Goal: Transaction & Acquisition: Purchase product/service

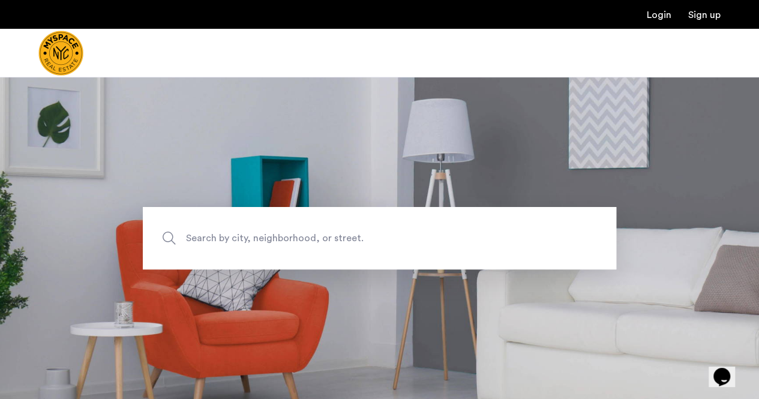
click at [280, 236] on span "Search by city, neighborhood, or street." at bounding box center [351, 238] width 331 height 16
click at [280, 236] on input "Search by city, neighborhood, or street." at bounding box center [380, 238] width 474 height 62
click at [166, 236] on label "Search by city, neighborhood, or street." at bounding box center [380, 238] width 474 height 62
click at [166, 236] on input "Search by city, neighborhood, or street." at bounding box center [380, 238] width 474 height 62
click at [268, 241] on input "Search by city, neighborhood, or street." at bounding box center [380, 238] width 474 height 62
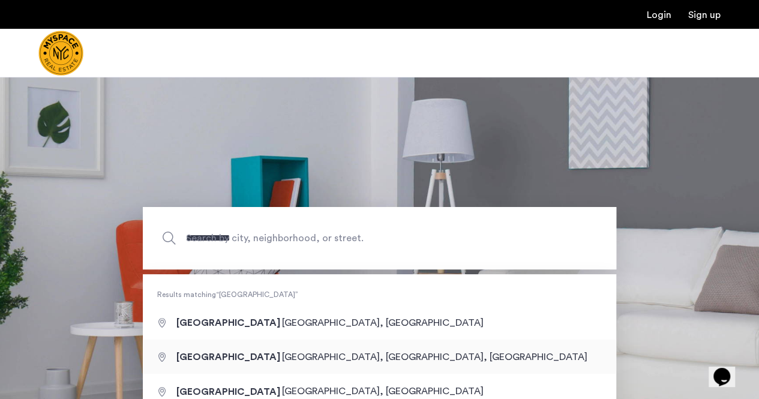
type input "**********"
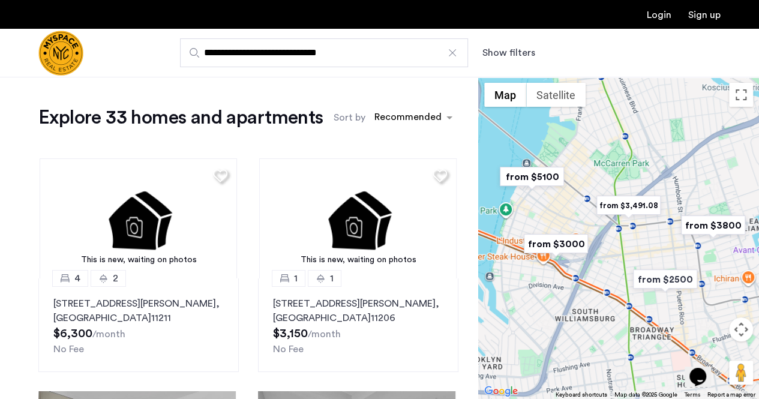
click at [449, 41] on input "**********" at bounding box center [324, 52] width 288 height 29
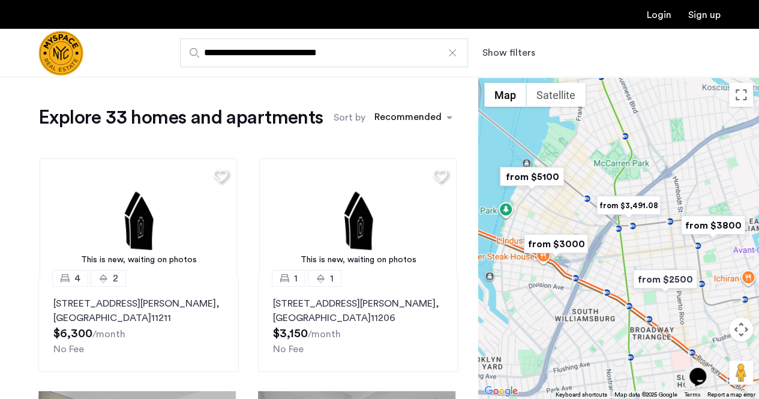
click at [450, 50] on div at bounding box center [453, 53] width 12 height 12
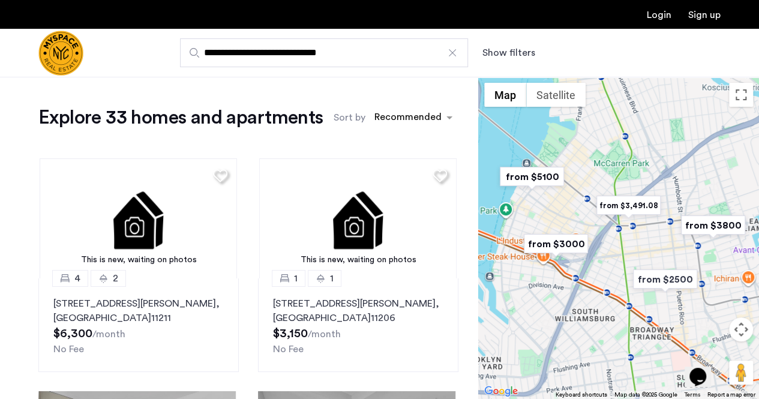
click at [450, 50] on input "**********" at bounding box center [324, 52] width 288 height 29
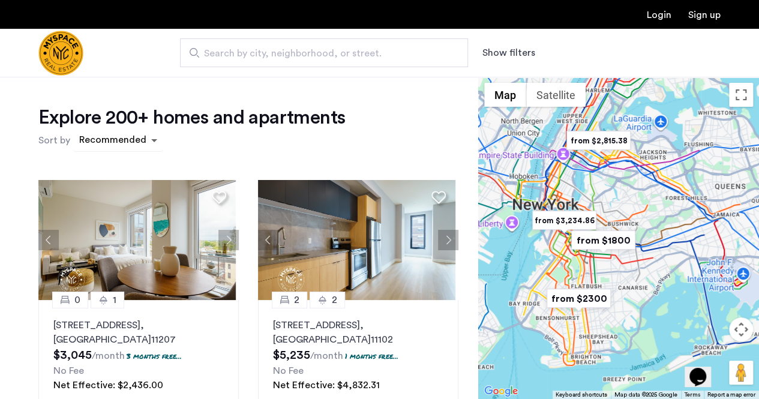
click at [149, 138] on span "sort-apartment" at bounding box center [155, 140] width 15 height 14
click at [149, 139] on span "sort-apartment" at bounding box center [155, 140] width 15 height 14
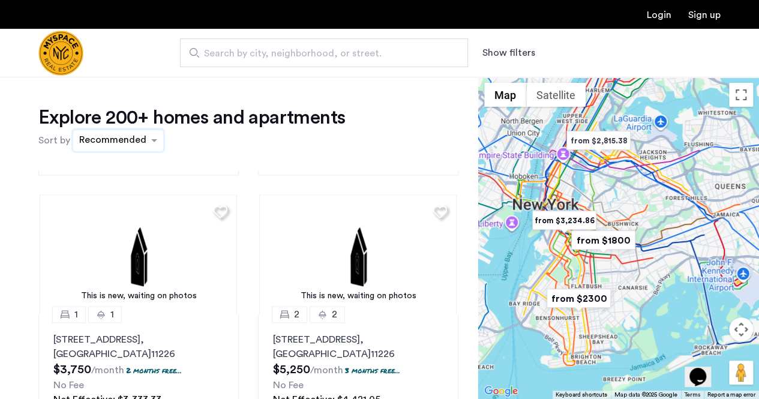
scroll to position [729, 0]
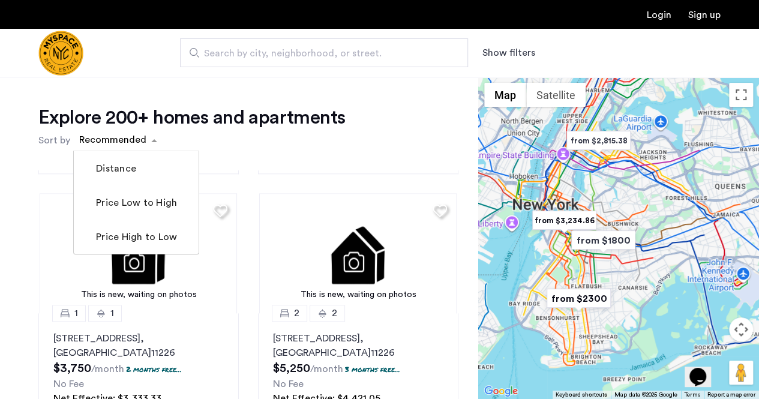
click at [469, 224] on div "Explore 200+ homes and apartments Sort by Recommended Distance Price Low to Hig…" at bounding box center [239, 365] width 478 height 577
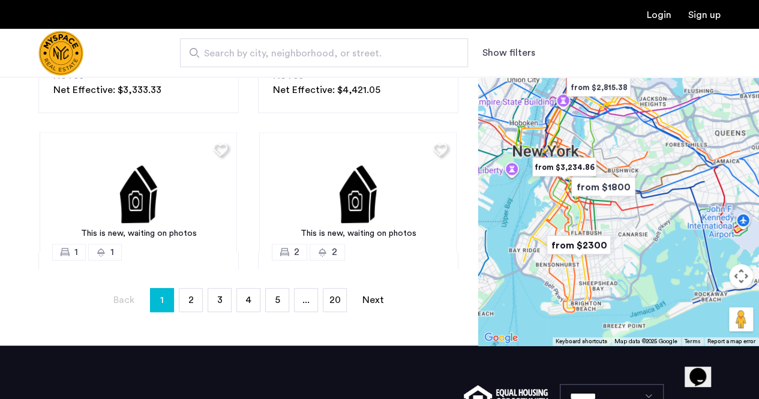
scroll to position [312, 0]
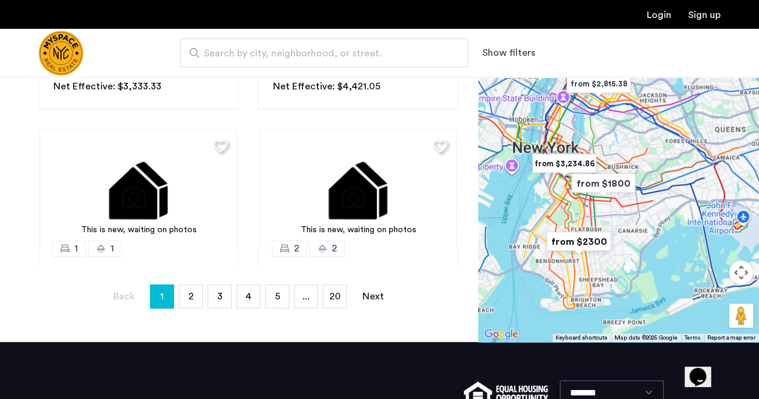
click at [456, 157] on div "0 1 2840 Atlantic Avenue, Unit 310, Brooklyn , NY 11207 $3,045 /month 3 months …" at bounding box center [248, 61] width 439 height 407
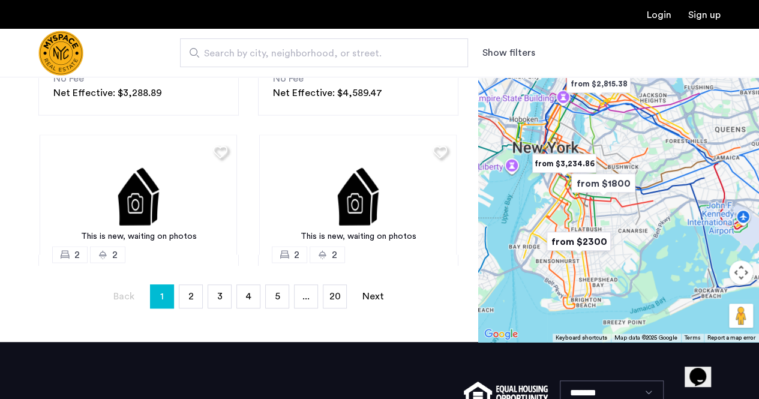
scroll to position [1076, 0]
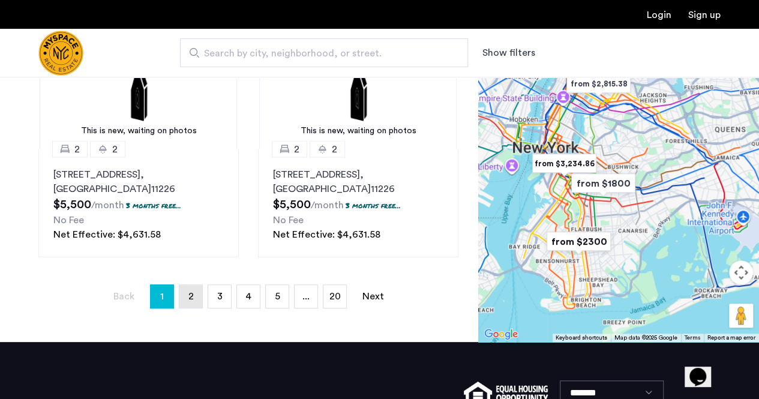
click at [190, 298] on span "2" at bounding box center [190, 297] width 5 height 10
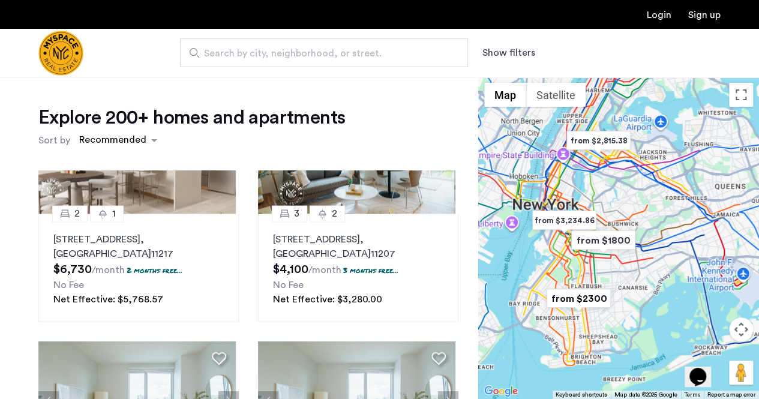
click at [469, 151] on div "Explore 200+ homes and apartments Sort by Recommended This is new, waiting on p…" at bounding box center [239, 365] width 478 height 577
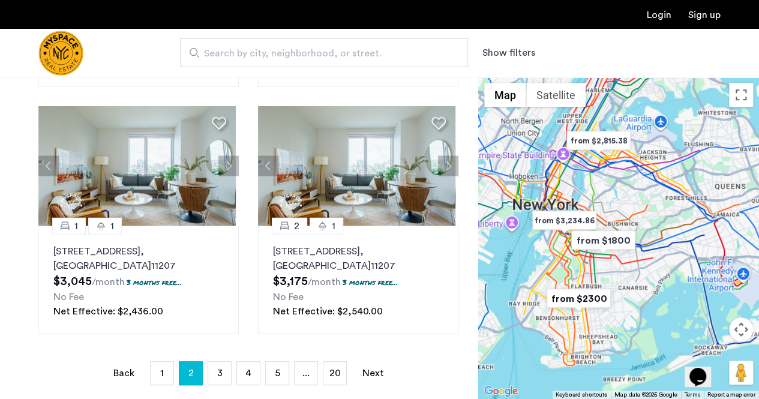
scroll to position [240, 0]
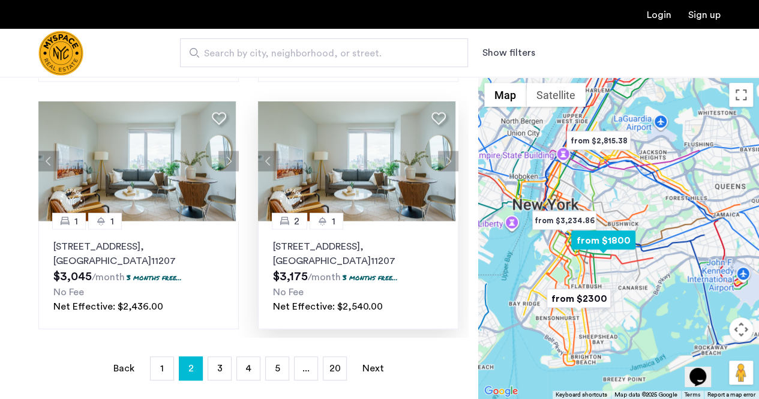
click at [331, 245] on p "2840 Atlantic Avenue, Unit 330, Brooklyn , NY 11207" at bounding box center [358, 253] width 170 height 29
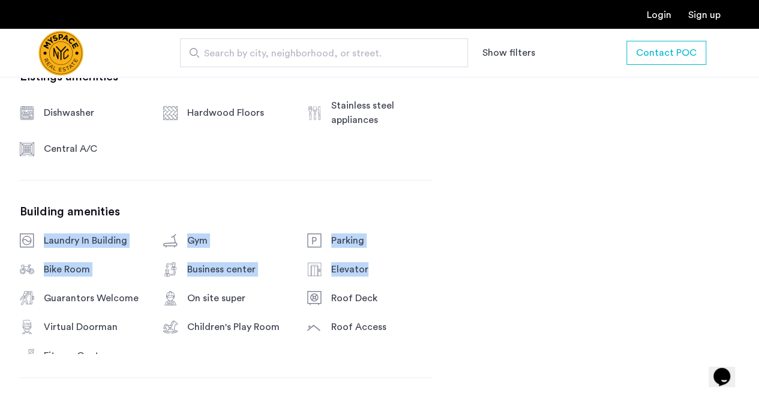
drag, startPoint x: 432, startPoint y: 266, endPoint x: 412, endPoint y: 201, distance: 67.8
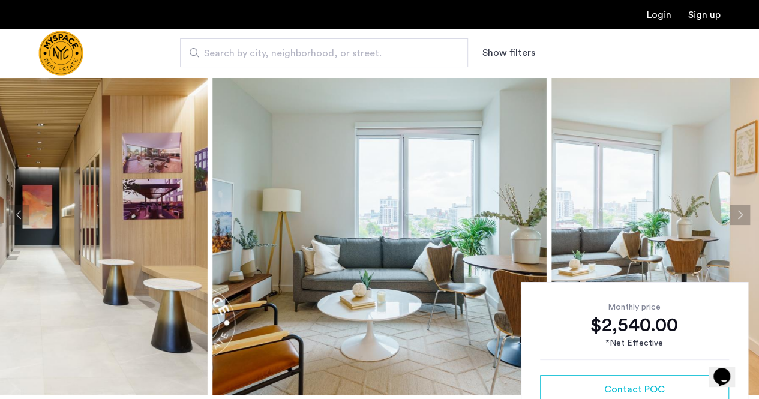
scroll to position [40, 0]
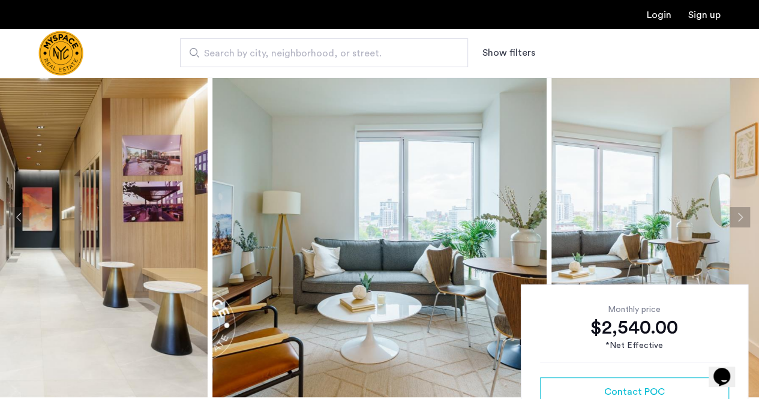
click at [742, 210] on button "Next apartment" at bounding box center [740, 217] width 20 height 20
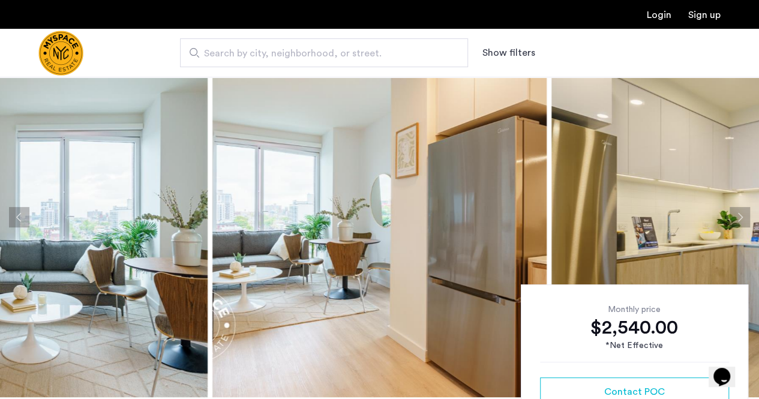
click at [742, 210] on button "Next apartment" at bounding box center [740, 217] width 20 height 20
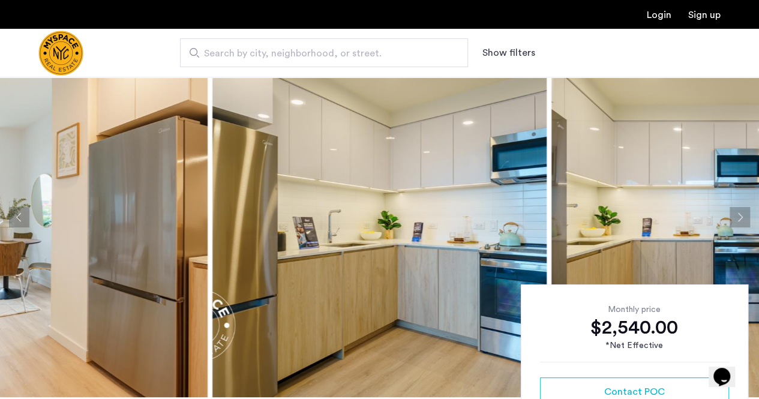
click at [742, 210] on button "Next apartment" at bounding box center [740, 217] width 20 height 20
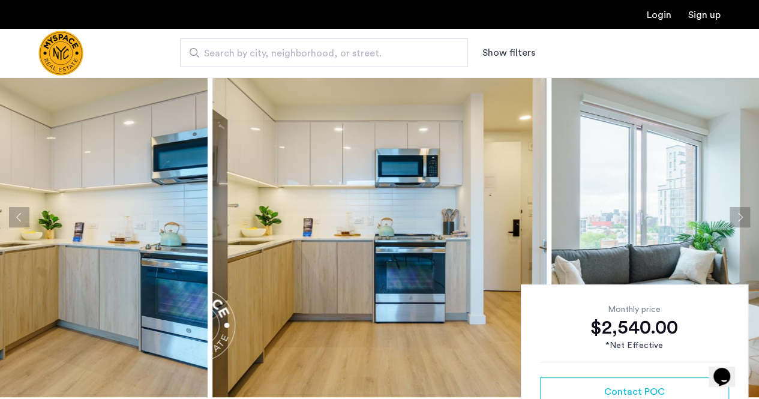
click at [742, 210] on button "Next apartment" at bounding box center [740, 217] width 20 height 20
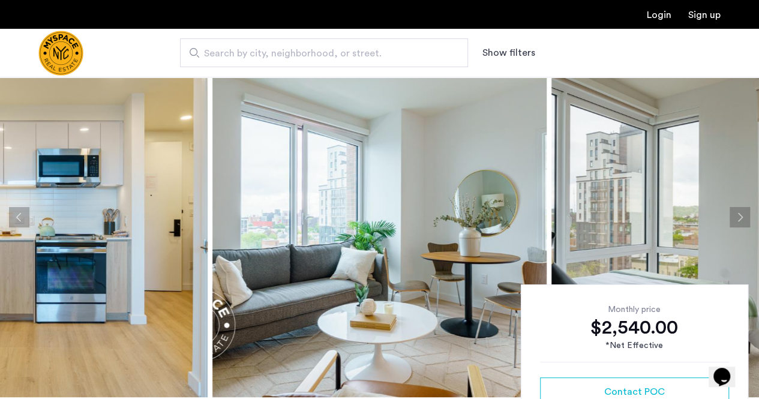
click at [742, 210] on button "Next apartment" at bounding box center [740, 217] width 20 height 20
click at [717, 17] on link "Sign up" at bounding box center [704, 15] width 32 height 10
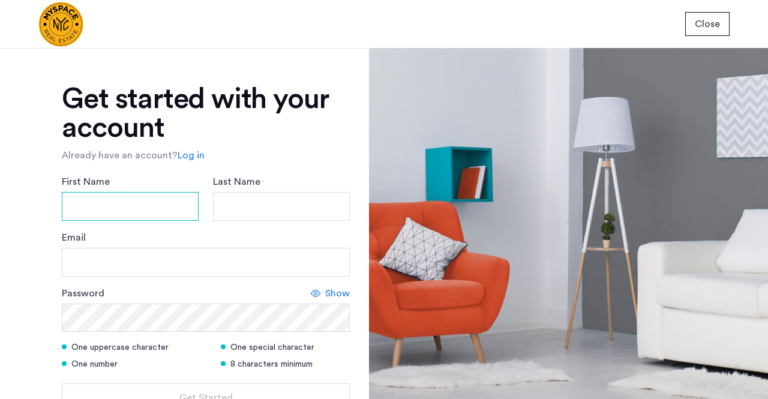
click at [148, 199] on input "First Name" at bounding box center [130, 206] width 137 height 29
click at [146, 208] on input "First Name" at bounding box center [130, 206] width 137 height 29
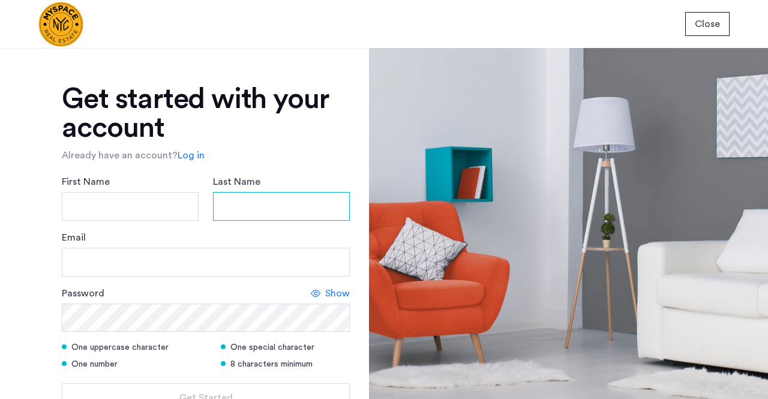
click at [297, 211] on input "Last Name" at bounding box center [281, 206] width 137 height 29
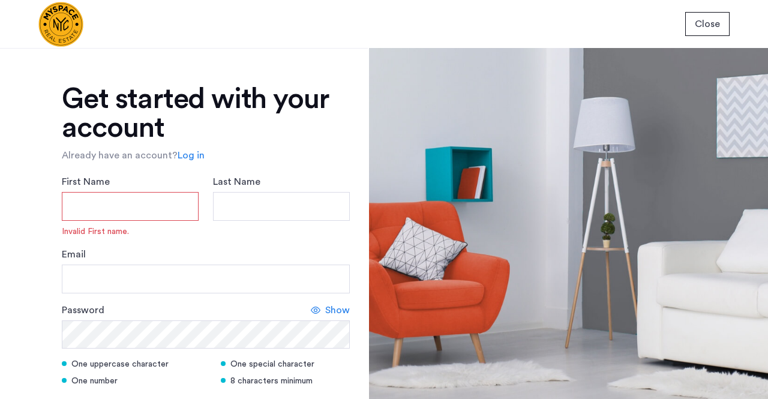
click at [151, 213] on input "First Name" at bounding box center [130, 206] width 137 height 29
type input "********"
click at [252, 215] on input "Last Name" at bounding box center [281, 206] width 137 height 29
type input "**********"
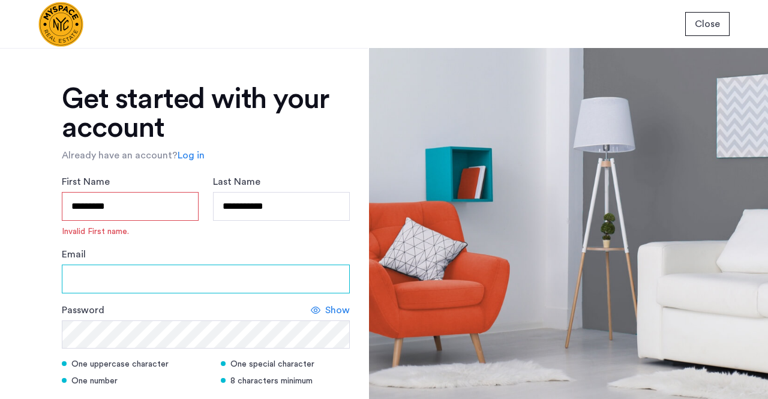
click at [199, 277] on input "Email" at bounding box center [206, 279] width 288 height 29
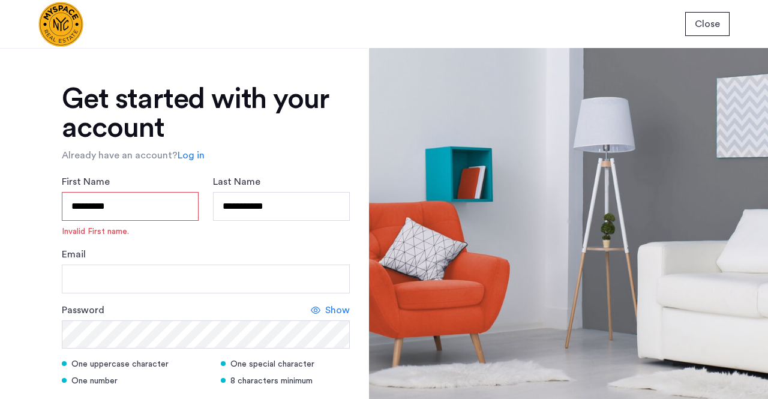
click at [133, 209] on input "********" at bounding box center [130, 206] width 137 height 29
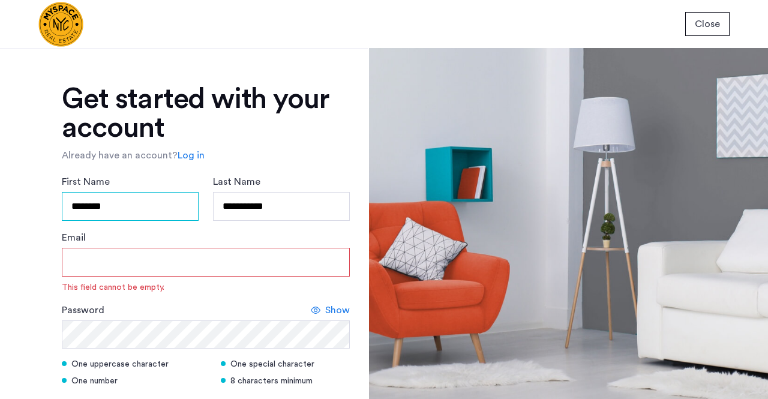
type input "********"
click at [103, 262] on input "Email" at bounding box center [206, 262] width 288 height 29
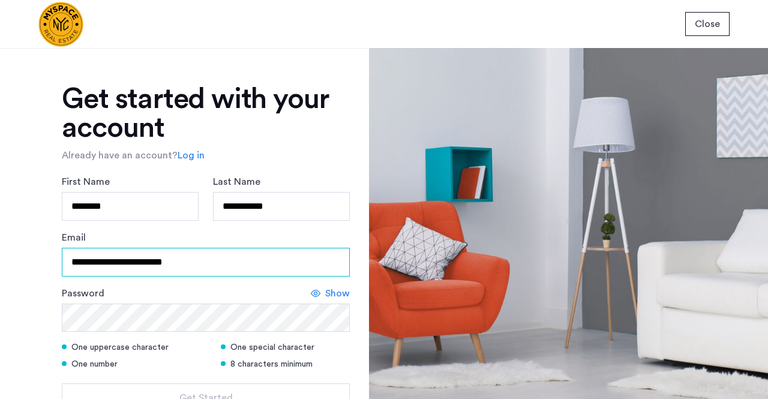
type input "**********"
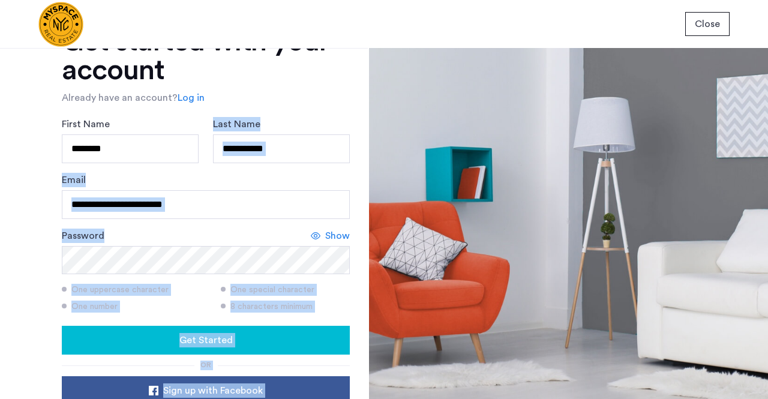
scroll to position [166, 0]
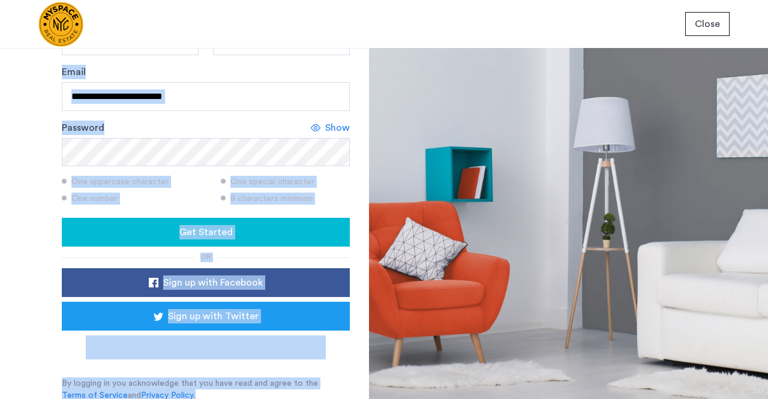
drag, startPoint x: 366, startPoint y: 191, endPoint x: 343, endPoint y: 411, distance: 220.9
click at [343, 399] on html "**********" at bounding box center [384, 199] width 768 height 399
click at [274, 254] on div "or" at bounding box center [206, 258] width 288 height 10
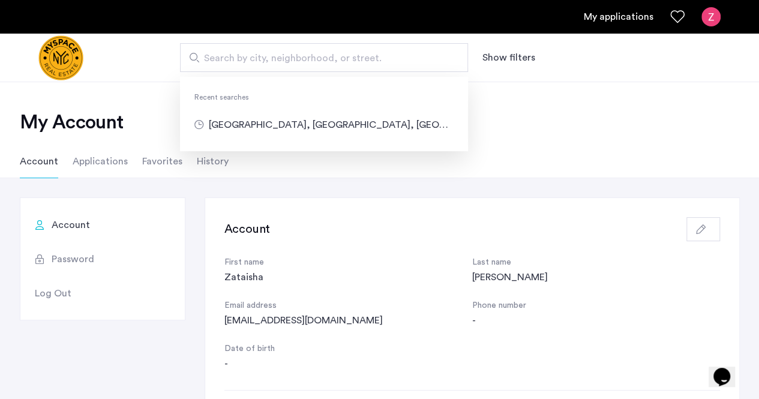
click at [262, 66] on input "Search by city, neighborhood, or street." at bounding box center [324, 57] width 288 height 29
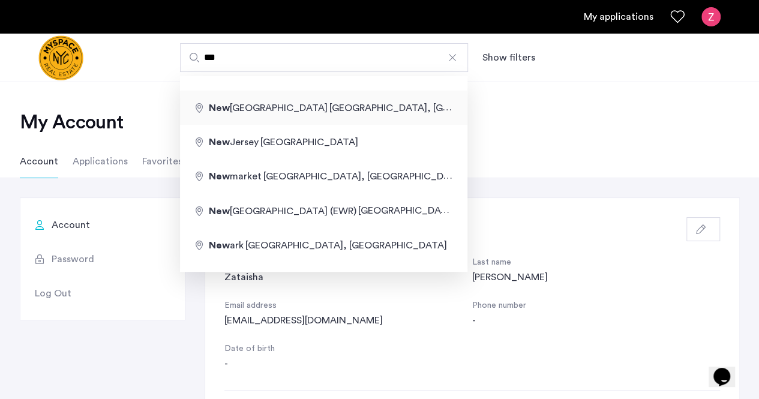
type input "**********"
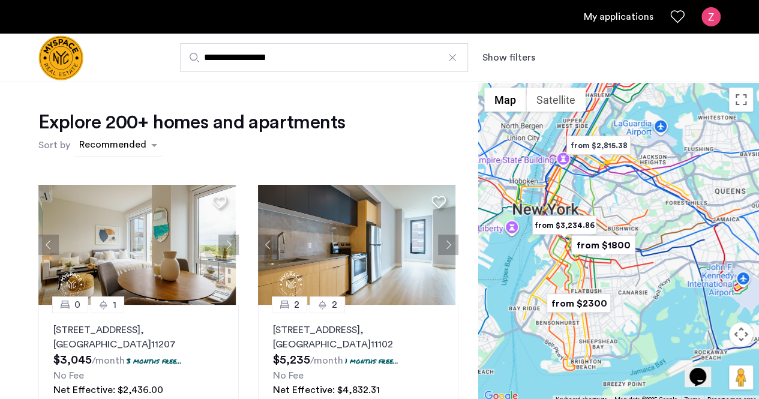
click at [145, 143] on div "sort-apartment" at bounding box center [112, 147] width 71 height 16
click at [128, 155] on ng-select "Recommended" at bounding box center [118, 145] width 90 height 22
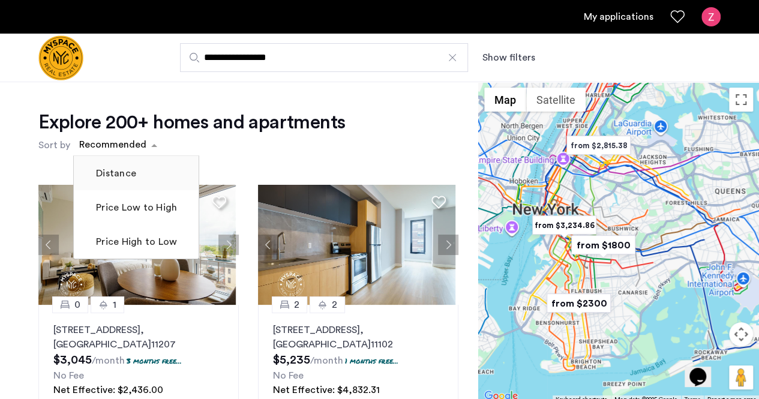
click at [124, 175] on label "Distance" at bounding box center [115, 173] width 43 height 14
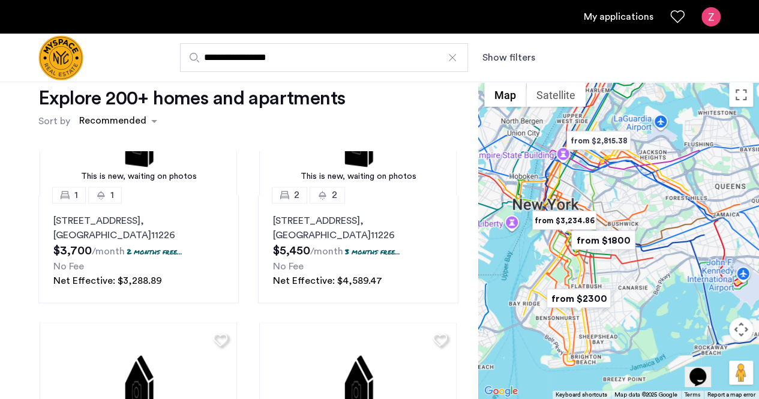
scroll to position [1076, 0]
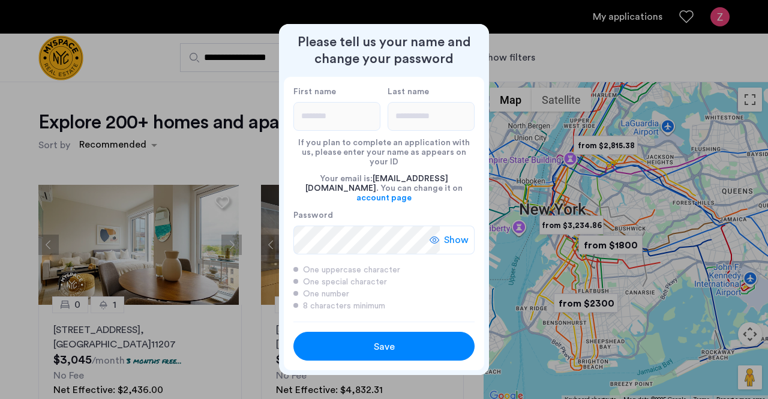
click at [430, 343] on div "Save" at bounding box center [384, 347] width 115 height 14
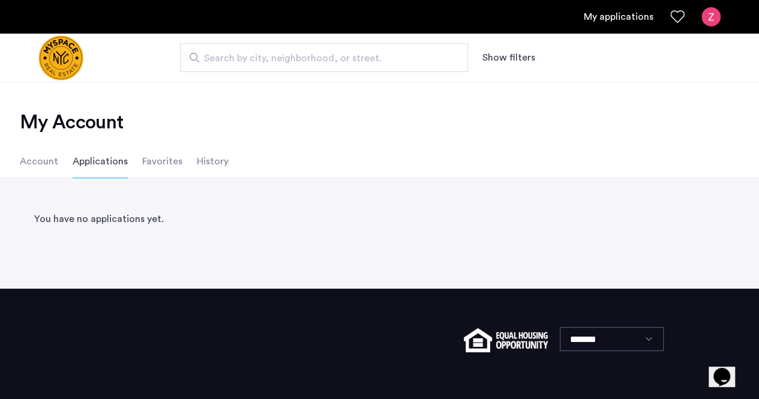
click at [376, 56] on span "Search by city, neighborhood, or street." at bounding box center [319, 58] width 230 height 14
click at [376, 56] on input "Search by city, neighborhood, or street." at bounding box center [324, 57] width 288 height 29
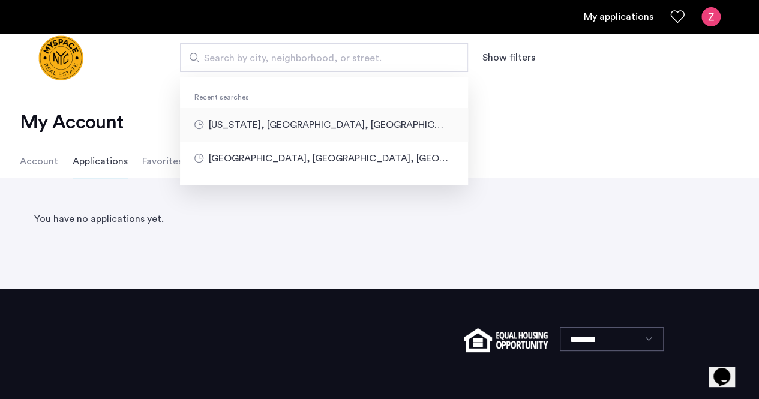
type input "**********"
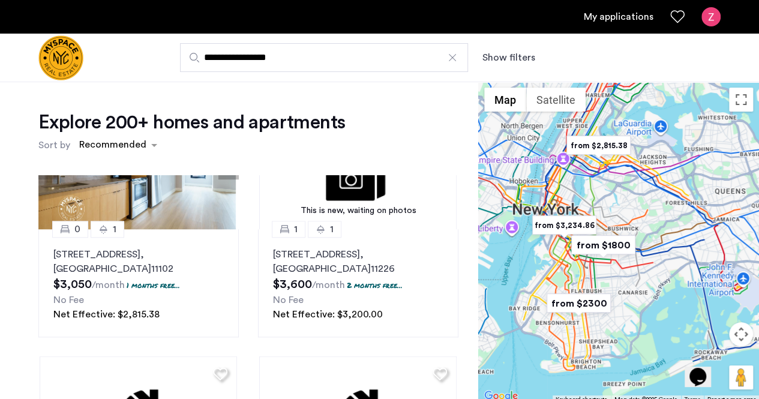
scroll to position [571, 0]
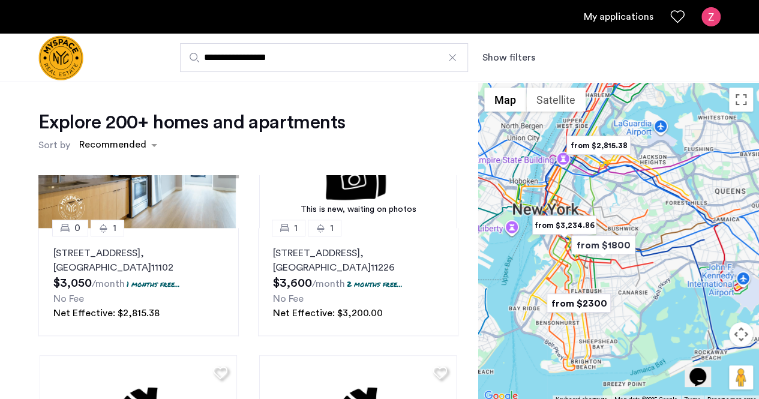
click at [450, 57] on div at bounding box center [453, 58] width 12 height 12
click at [450, 57] on input "**********" at bounding box center [324, 57] width 288 height 29
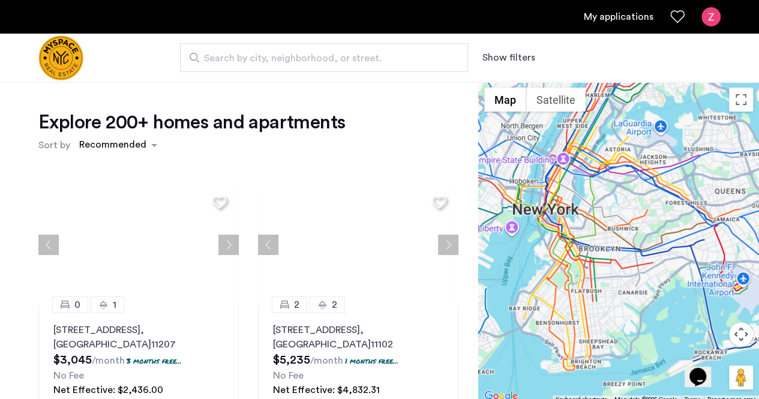
click at [425, 60] on span "Search by city, neighborhood, or street." at bounding box center [319, 58] width 230 height 14
click at [425, 60] on input "Search by city, neighborhood, or street." at bounding box center [324, 57] width 288 height 29
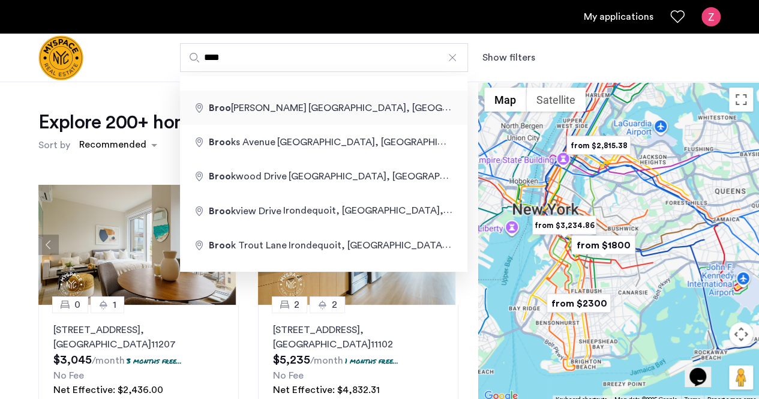
type input "**********"
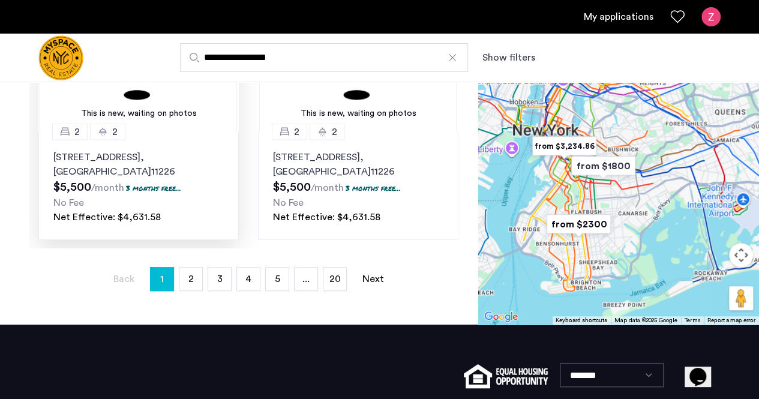
scroll to position [360, 0]
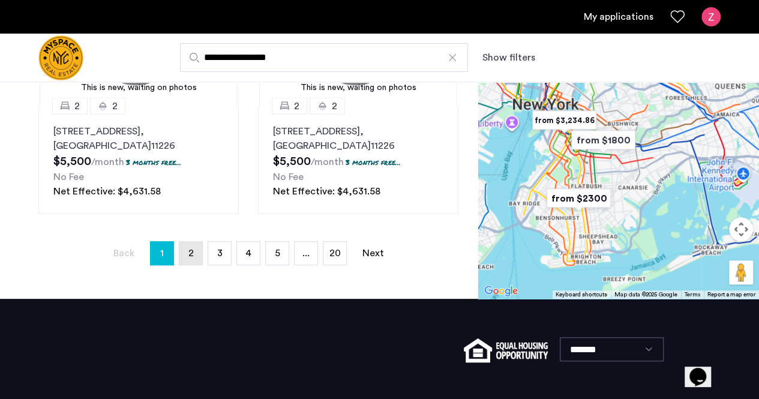
click at [182, 247] on link "page 2" at bounding box center [190, 253] width 23 height 23
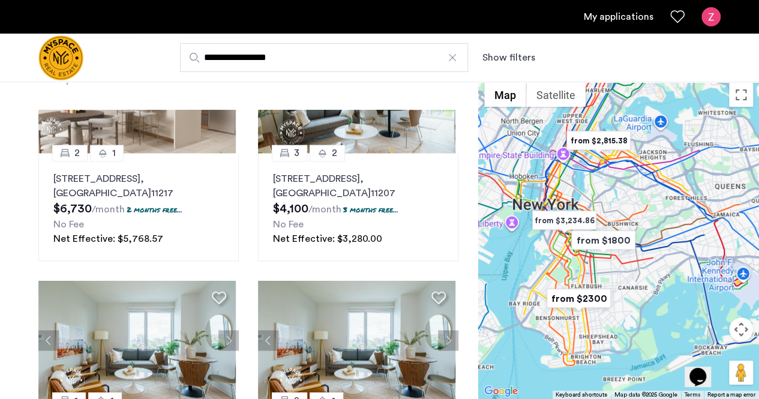
scroll to position [48, 0]
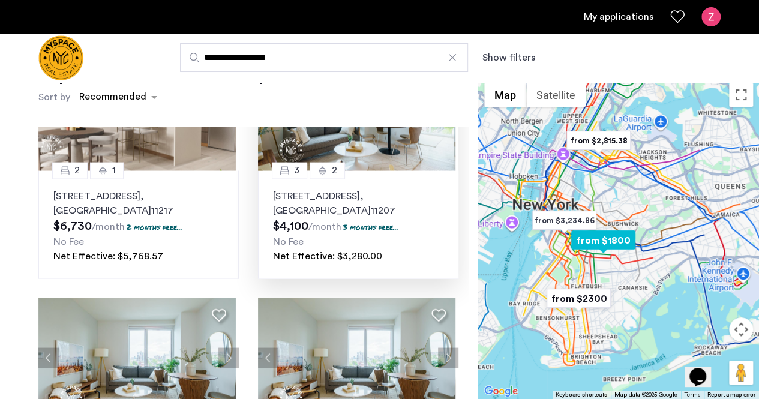
click at [326, 199] on p "2840 Atlantic Avenue, Unit 531, Brooklyn , NY 11207" at bounding box center [358, 202] width 170 height 29
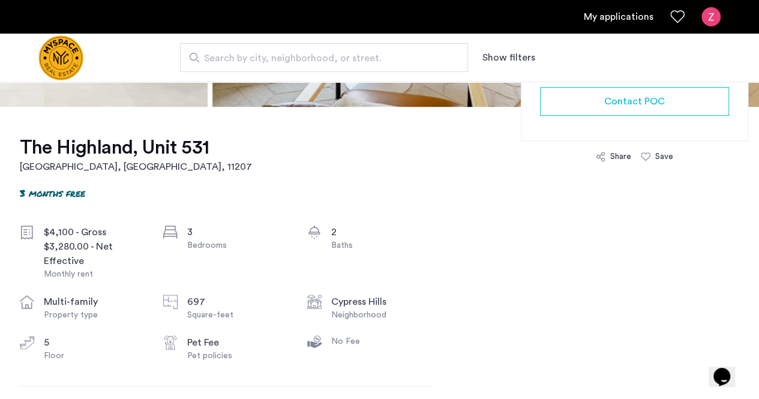
scroll to position [384, 0]
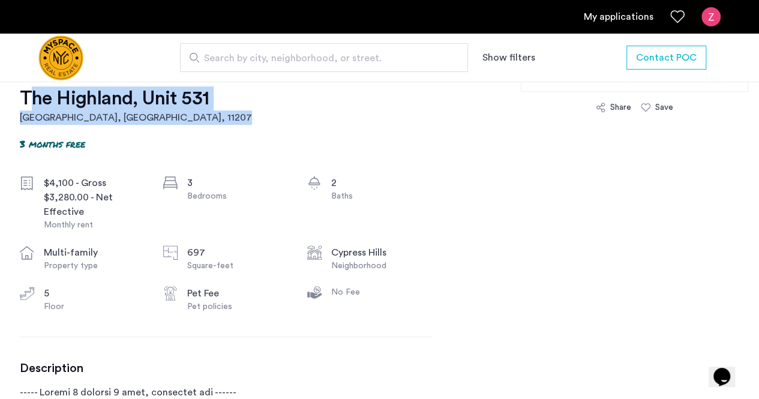
drag, startPoint x: 19, startPoint y: 91, endPoint x: 146, endPoint y: 116, distance: 129.8
copy link "[GEOGRAPHIC_DATA][STREET_ADDRESS]"
